Goal: Task Accomplishment & Management: Manage account settings

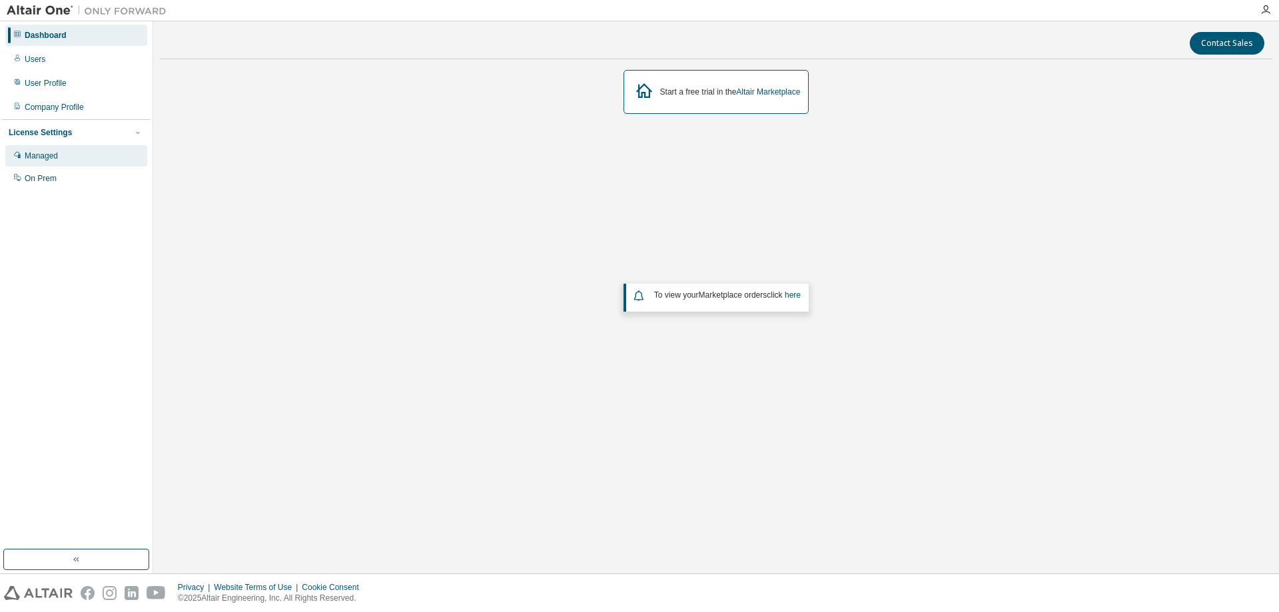
click at [41, 157] on div "Managed" at bounding box center [41, 156] width 33 height 11
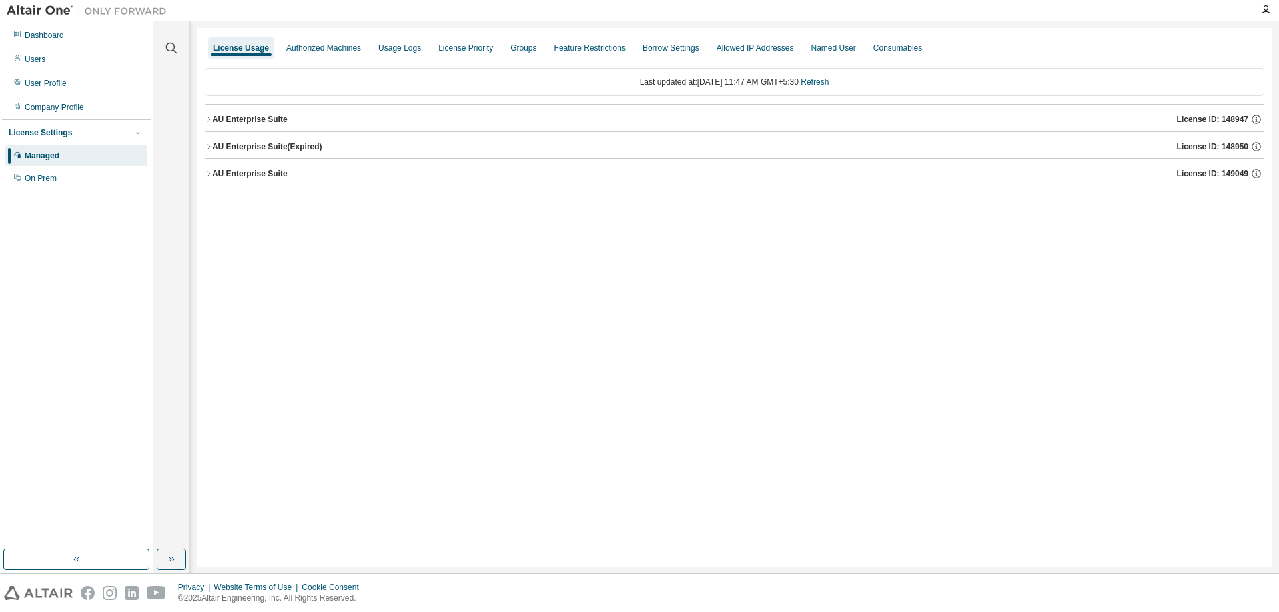
click at [211, 117] on icon "button" at bounding box center [209, 119] width 8 height 8
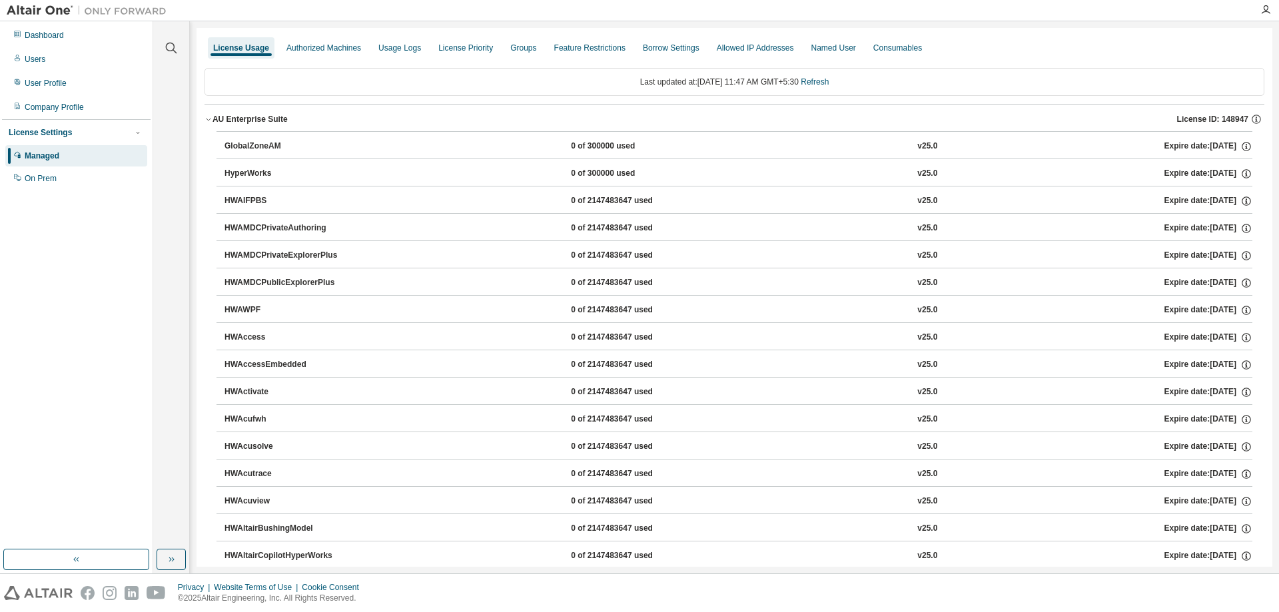
click at [211, 117] on icon "button" at bounding box center [209, 119] width 8 height 8
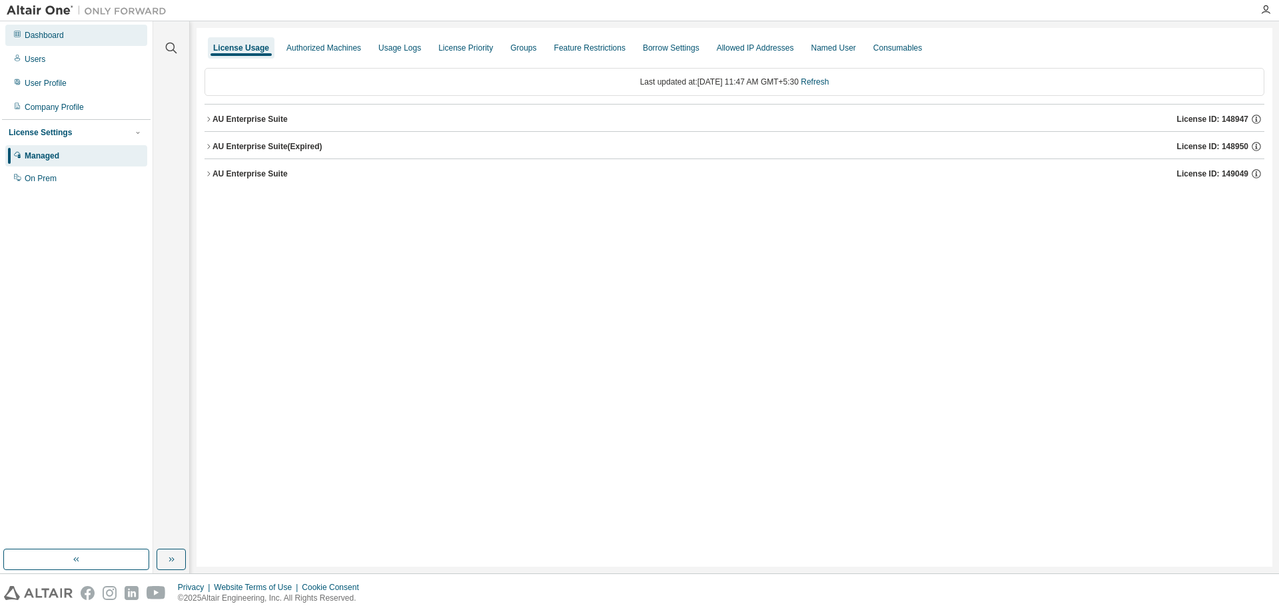
click at [50, 35] on div "Dashboard" at bounding box center [44, 35] width 39 height 11
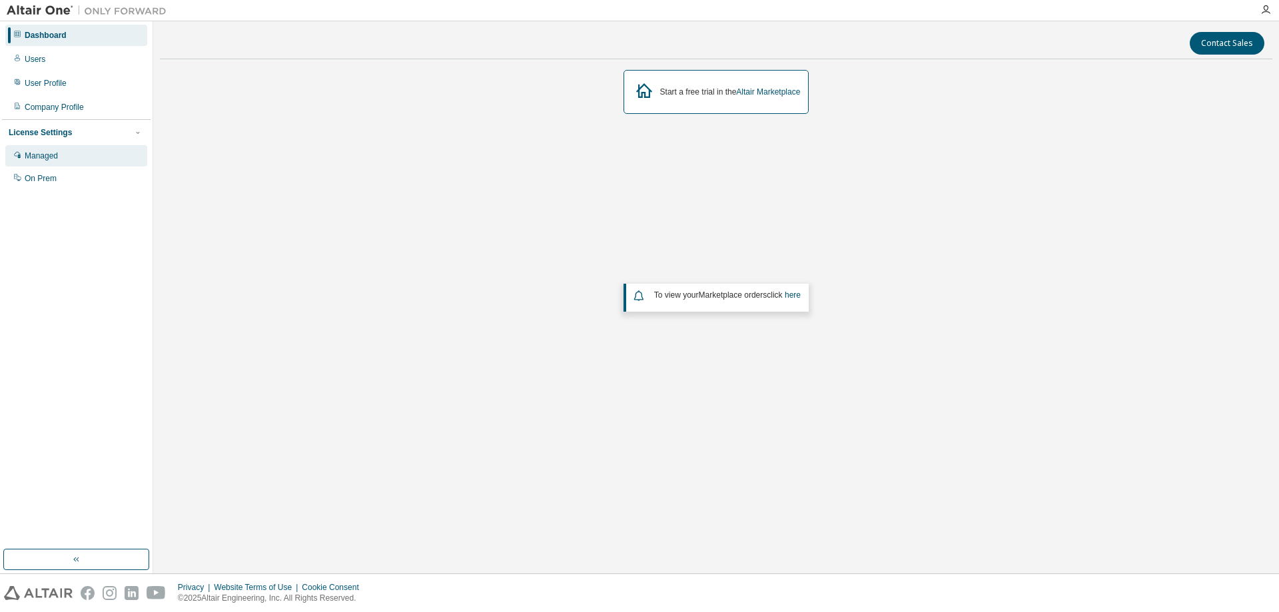
click at [31, 152] on div "Managed" at bounding box center [41, 156] width 33 height 11
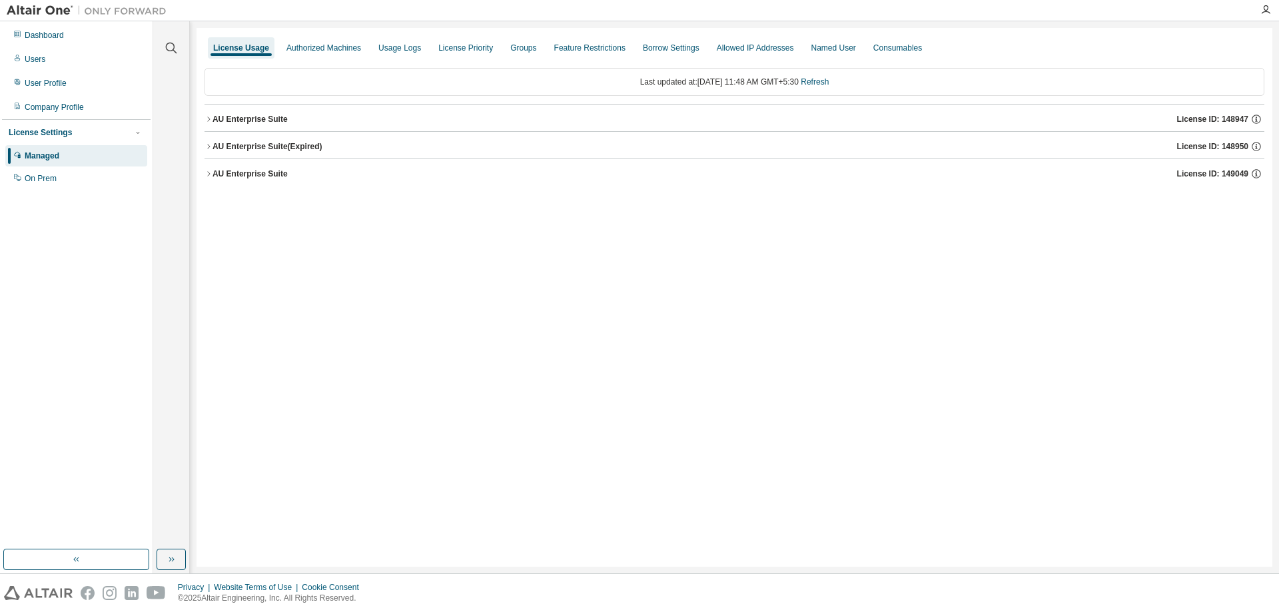
click at [250, 122] on div "AU Enterprise Suite" at bounding box center [250, 119] width 75 height 11
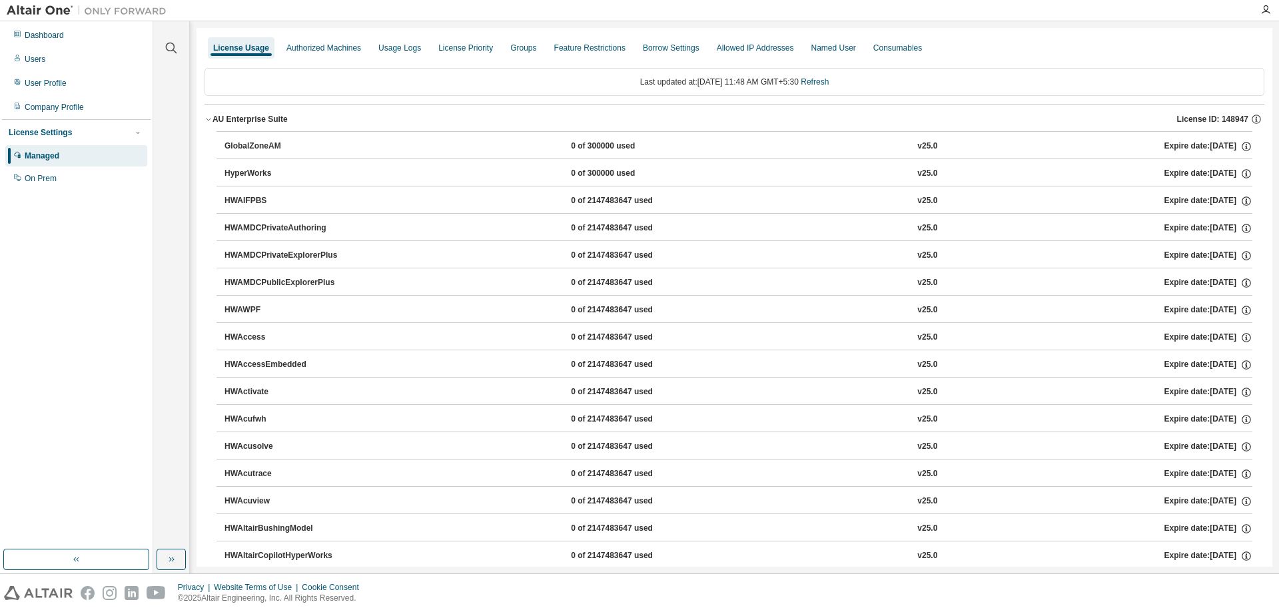
click at [247, 119] on div "AU Enterprise Suite" at bounding box center [250, 119] width 75 height 11
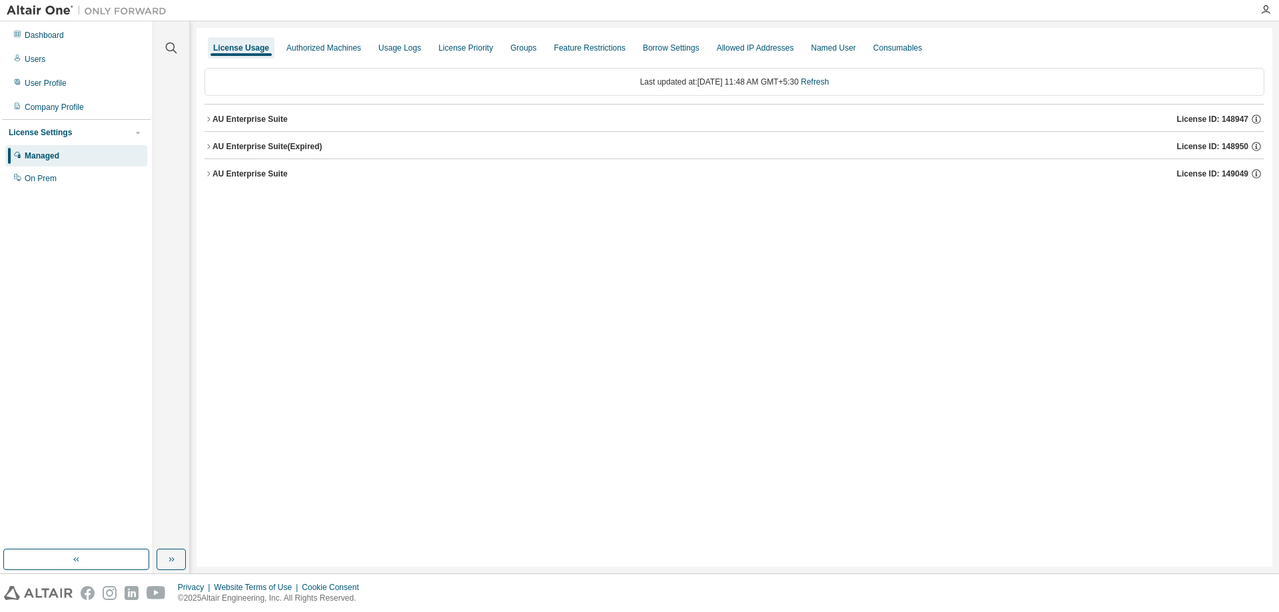
click at [256, 175] on div "AU Enterprise Suite" at bounding box center [250, 174] width 75 height 11
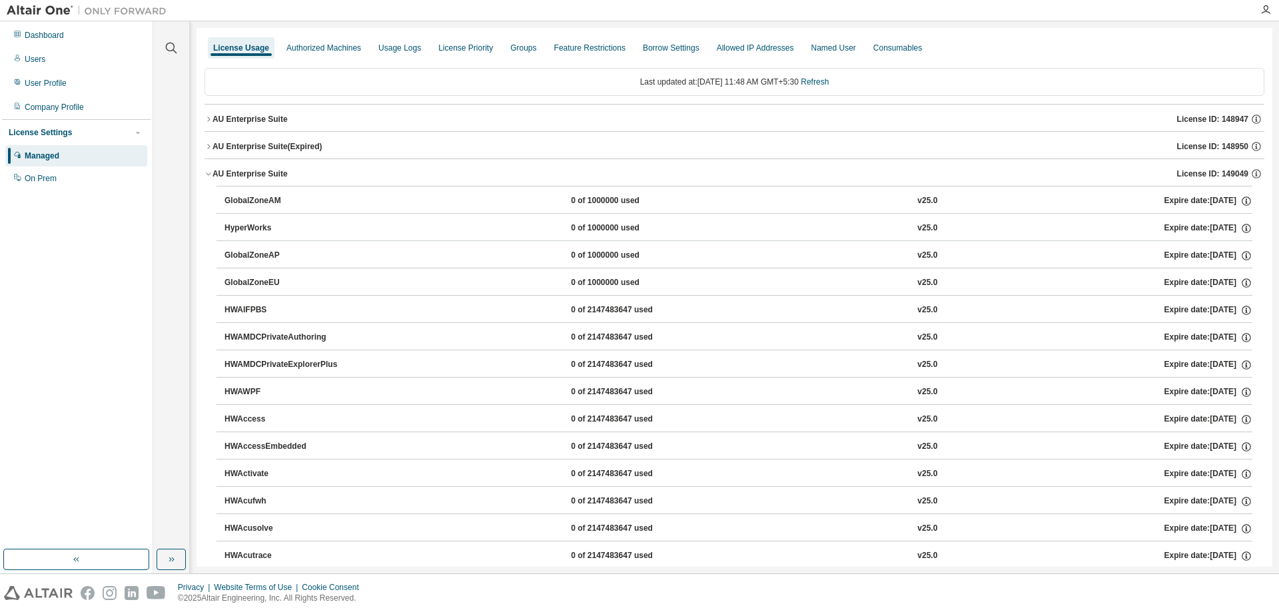
click at [259, 177] on div "AU Enterprise Suite" at bounding box center [250, 174] width 75 height 11
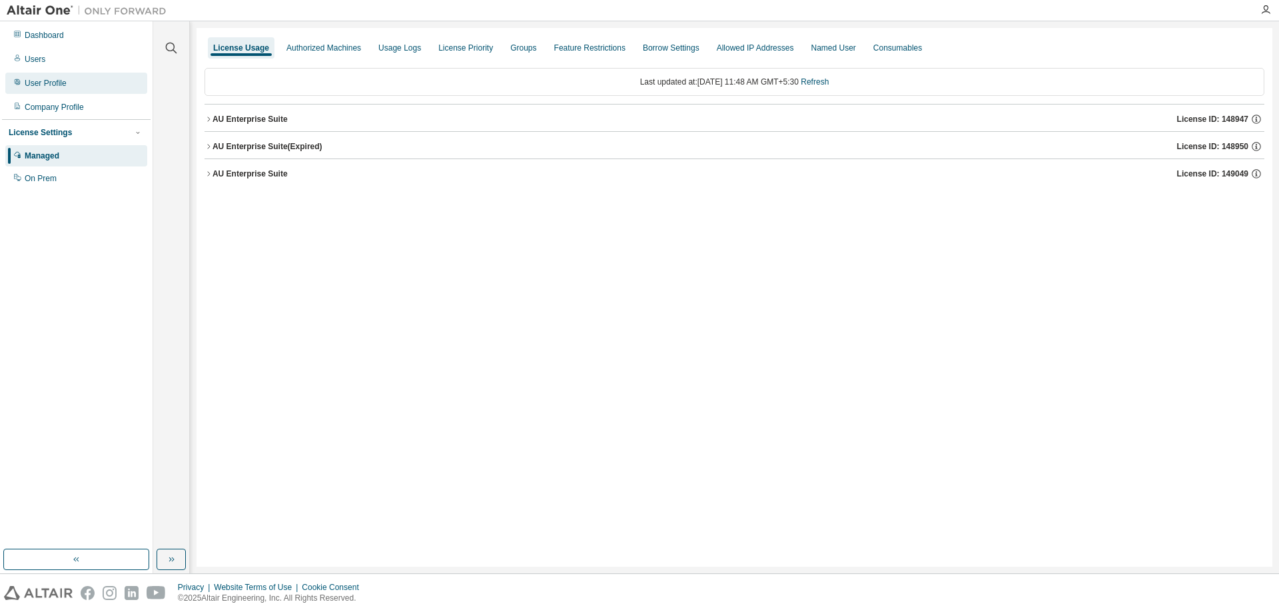
click at [46, 83] on div "User Profile" at bounding box center [46, 83] width 42 height 11
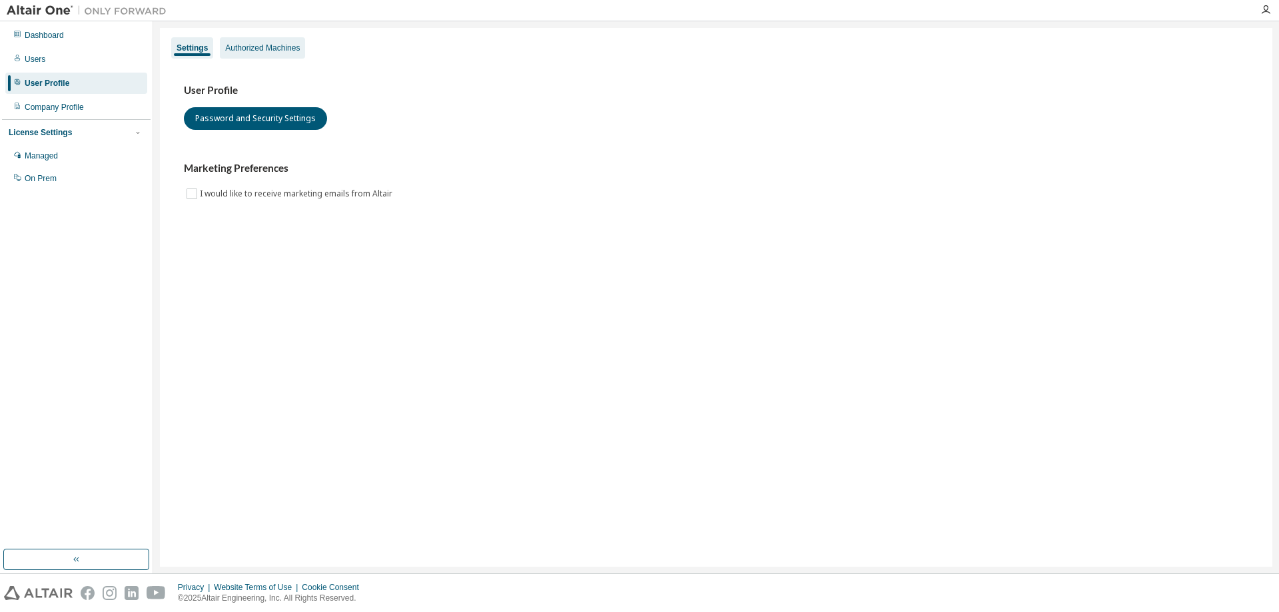
click at [277, 44] on div "Authorized Machines" at bounding box center [262, 48] width 75 height 11
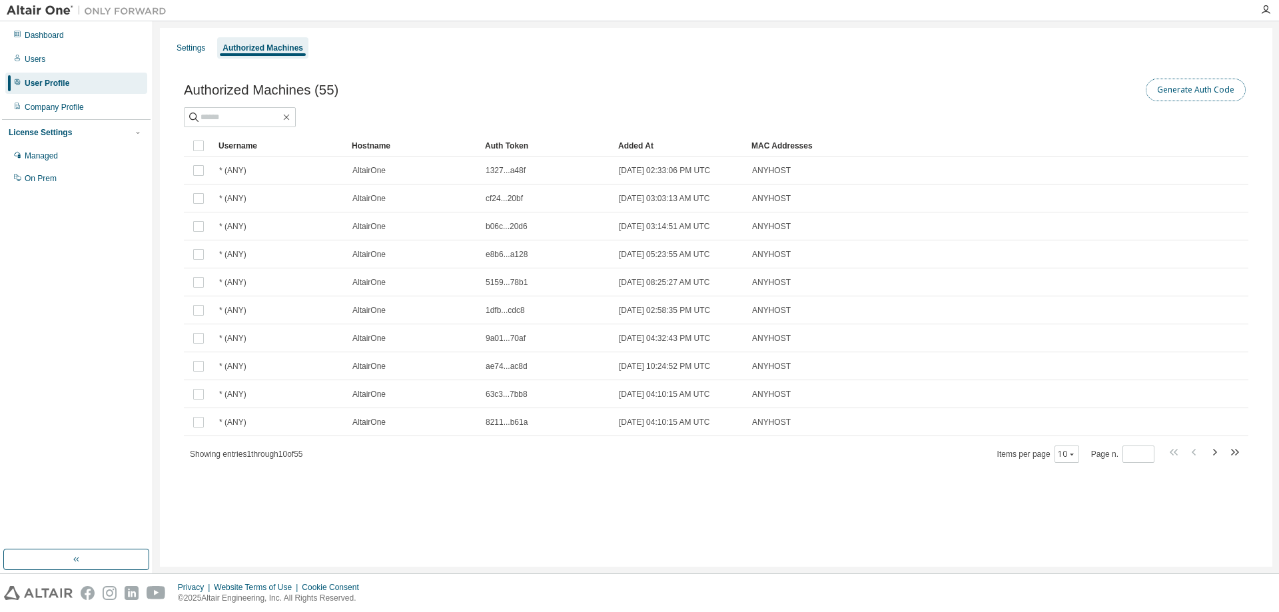
click at [1187, 89] on button "Generate Auth Code" at bounding box center [1196, 90] width 100 height 23
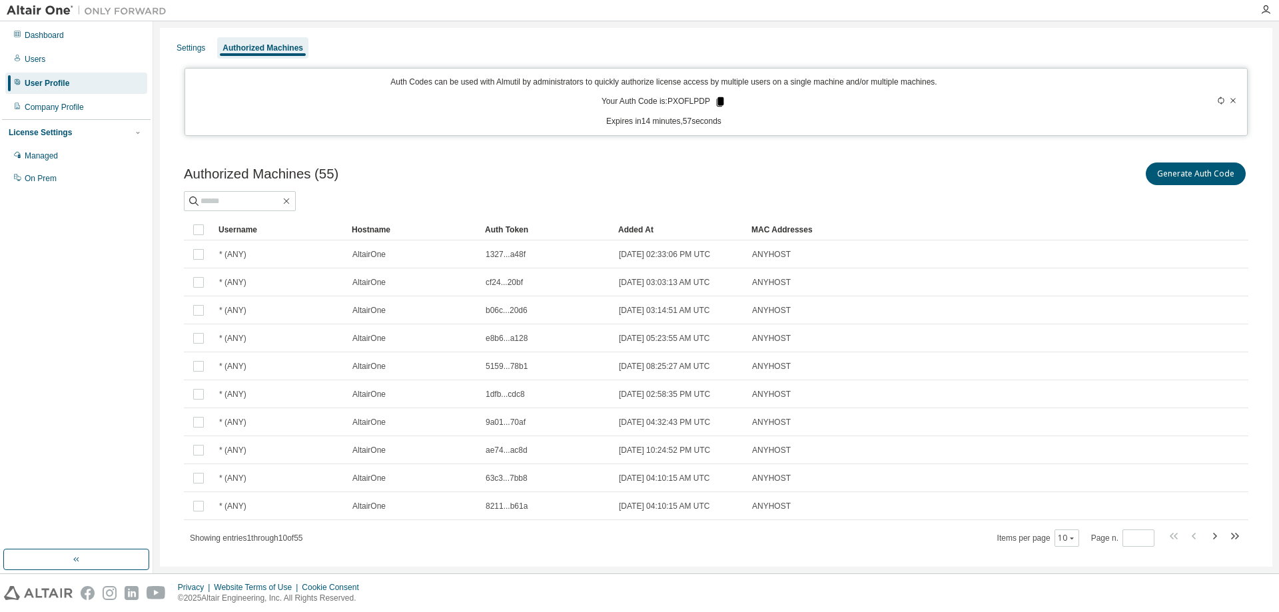
click at [717, 105] on icon at bounding box center [720, 101] width 7 height 9
click at [33, 34] on div "Dashboard" at bounding box center [44, 35] width 39 height 11
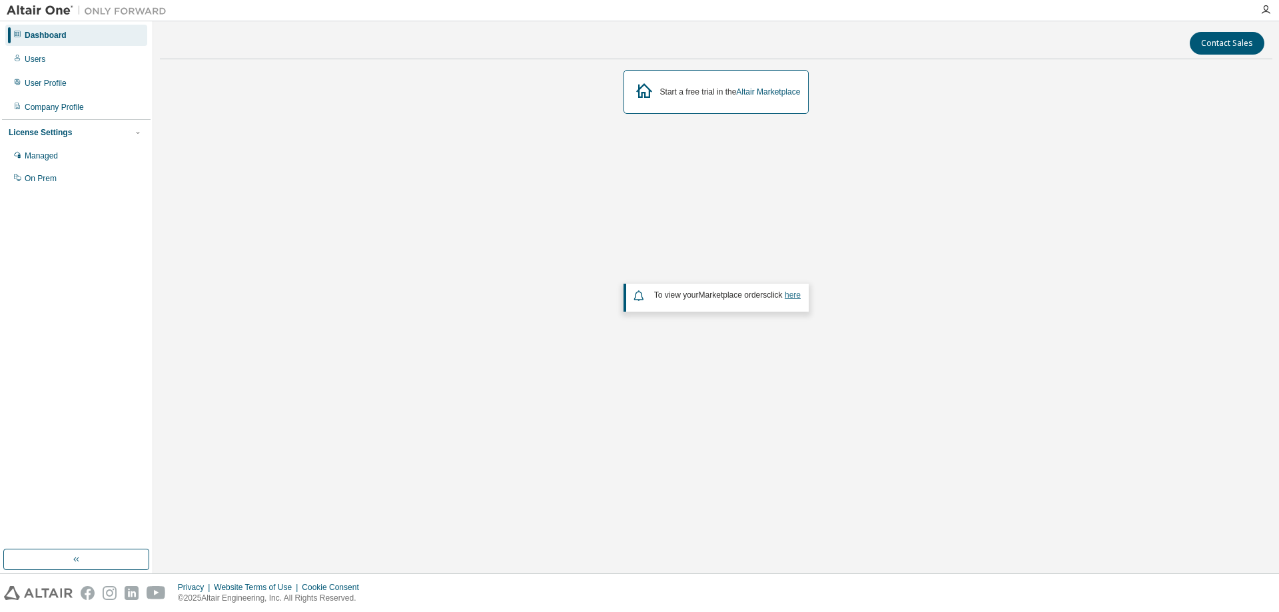
click at [794, 297] on link "here" at bounding box center [793, 295] width 16 height 9
click at [38, 81] on div "User Profile" at bounding box center [46, 83] width 42 height 11
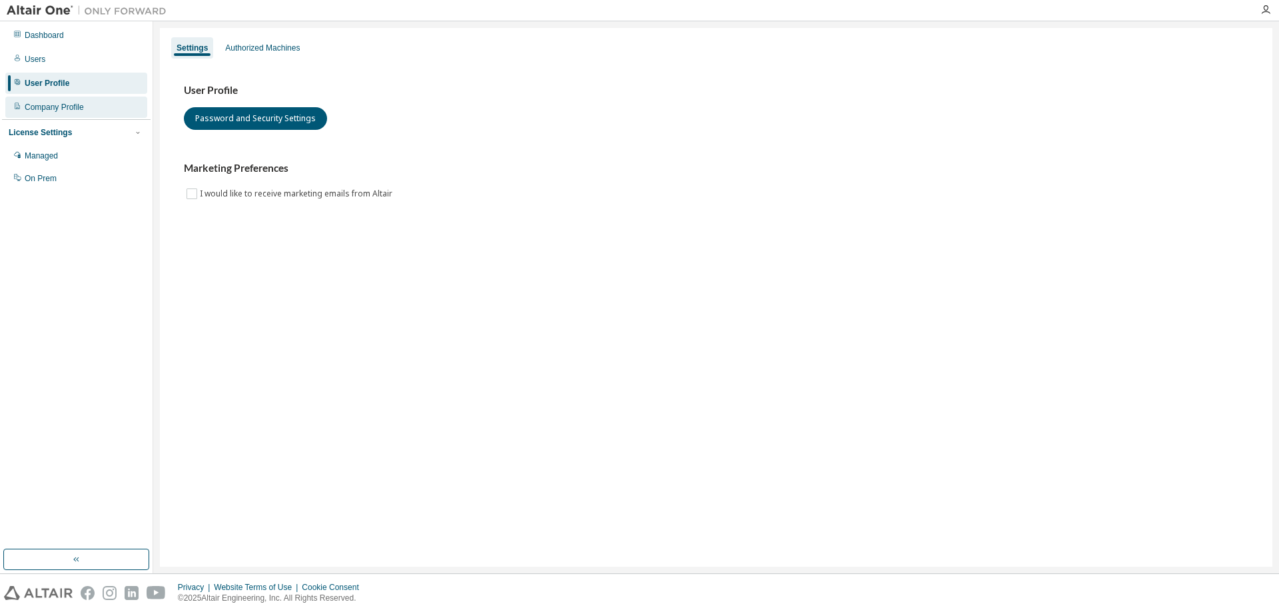
click at [56, 105] on div "Company Profile" at bounding box center [54, 107] width 59 height 11
